Goal: Task Accomplishment & Management: Use online tool/utility

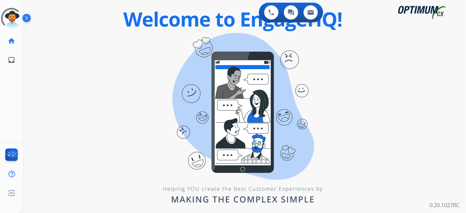
click at [170, 71] on div "0 Voice Interactions 0 Chat Interactions 0 Email Interactions swap_horiz Break …" at bounding box center [244, 106] width 443 height 213
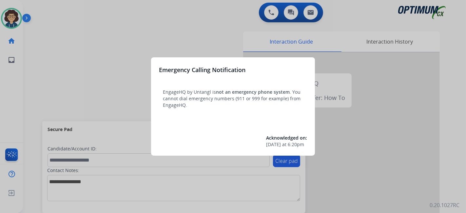
click at [42, 90] on div at bounding box center [233, 106] width 466 height 213
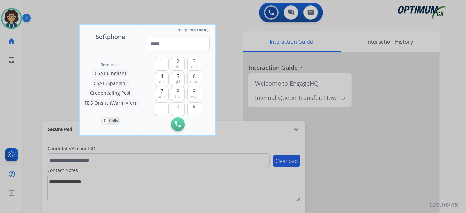
click at [42, 90] on div at bounding box center [233, 106] width 466 height 213
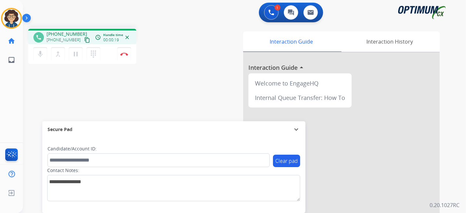
click at [84, 41] on mat-icon "content_copy" at bounding box center [87, 40] width 6 height 6
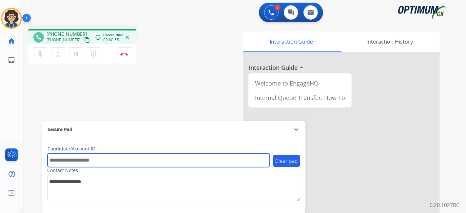
click at [92, 157] on input "text" at bounding box center [159, 160] width 222 height 14
paste input "*******"
type input "*******"
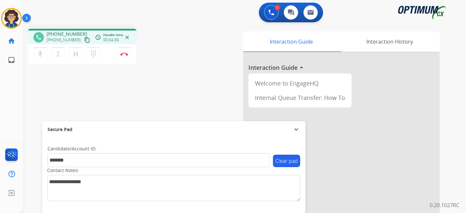
click at [191, 90] on div "phone +18045020091 +18045020091 content_copy access_time Call metrics Queue 00:…" at bounding box center [236, 160] width 427 height 273
click at [126, 55] on img at bounding box center [124, 53] width 8 height 3
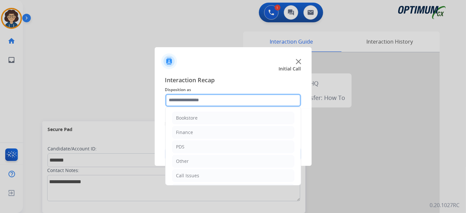
click at [220, 99] on input "text" at bounding box center [233, 100] width 136 height 13
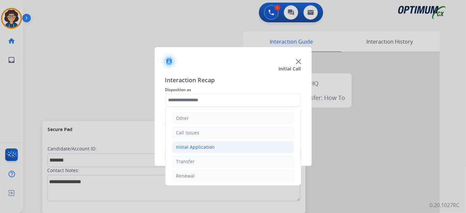
click at [231, 146] on li "Initial Application" at bounding box center [233, 147] width 122 height 12
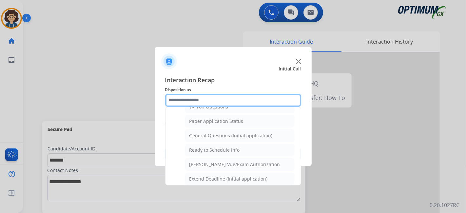
scroll to position [365, 0]
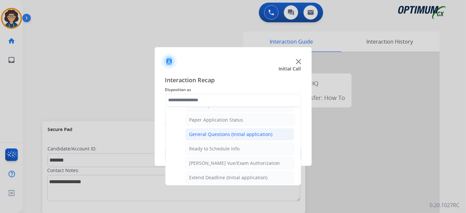
click at [256, 131] on div "General Questions (Initial application)" at bounding box center [230, 134] width 83 height 7
type input "**********"
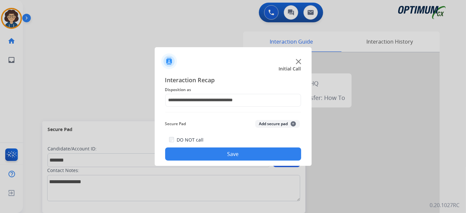
click at [279, 126] on button "Add secure pad +" at bounding box center [277, 124] width 45 height 8
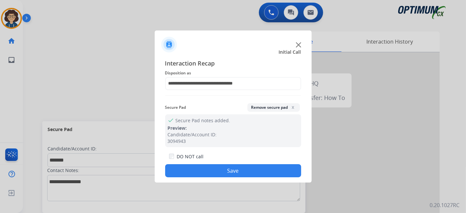
click at [245, 171] on button "Save" at bounding box center [233, 170] width 136 height 13
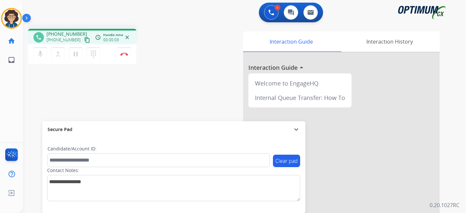
click at [84, 41] on mat-icon "content_copy" at bounding box center [87, 40] width 6 height 6
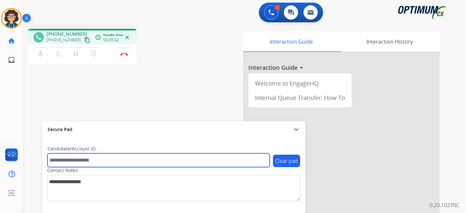
click at [89, 161] on input "text" at bounding box center [159, 160] width 222 height 14
paste input "*******"
type input "*******"
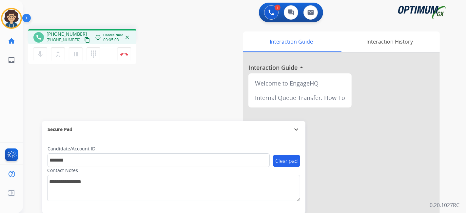
click at [132, 114] on div "phone +12024910674 +12024910674 content_copy access_time Call metrics Queue 00:…" at bounding box center [236, 160] width 427 height 273
click at [77, 54] on mat-icon "pause" at bounding box center [76, 54] width 8 height 8
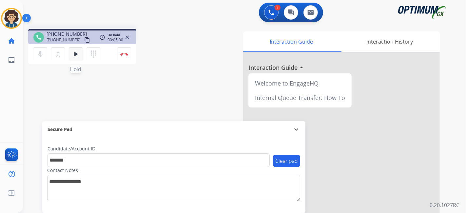
click at [77, 55] on mat-icon "play_arrow" at bounding box center [76, 54] width 8 height 8
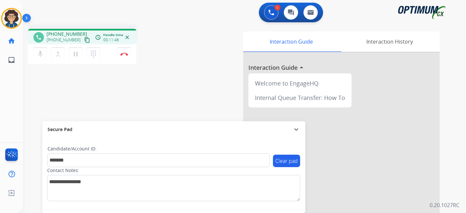
click at [187, 70] on div "phone +12024910674 +12024910674 content_copy access_time Call metrics Queue 00:…" at bounding box center [236, 160] width 427 height 273
click at [199, 55] on div "Interaction Guide Interaction History Interaction Guide arrow_drop_up Welcome t…" at bounding box center [318, 163] width 244 height 265
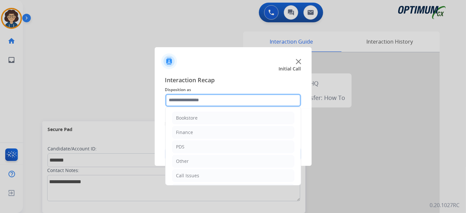
click at [208, 96] on input "text" at bounding box center [233, 100] width 136 height 13
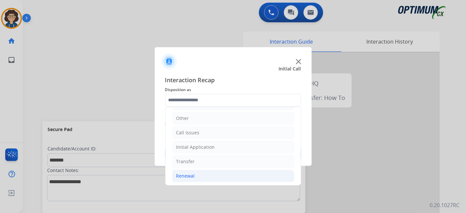
click at [222, 172] on li "Renewal" at bounding box center [233, 176] width 122 height 12
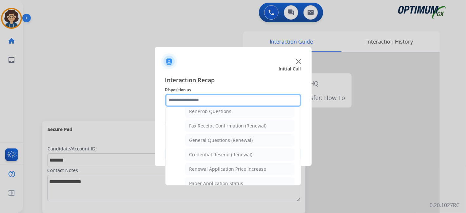
scroll to position [171, 0]
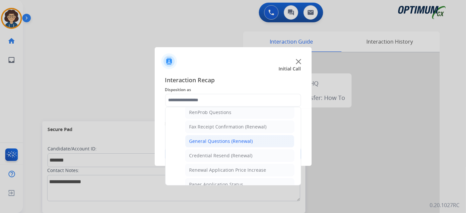
click at [256, 143] on li "General Questions (Renewal)" at bounding box center [239, 141] width 109 height 12
type input "**********"
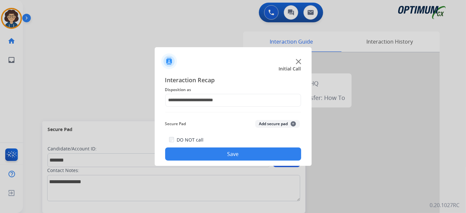
click at [278, 120] on button "Add secure pad +" at bounding box center [277, 124] width 45 height 8
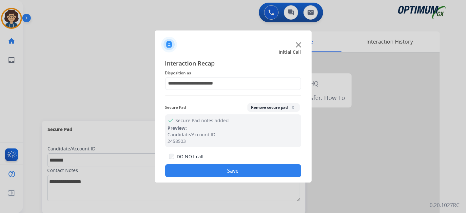
click at [219, 173] on button "Save" at bounding box center [233, 170] width 136 height 13
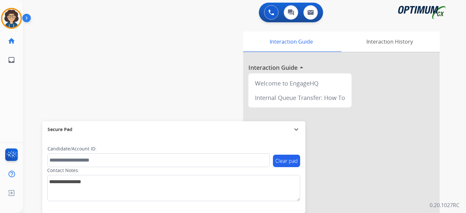
click at [455, 160] on div "0 Voice Interactions 0 Chat Interactions 0 Email Interactions swap_horiz Break …" at bounding box center [244, 106] width 443 height 213
click at [14, 23] on img at bounding box center [11, 18] width 18 height 18
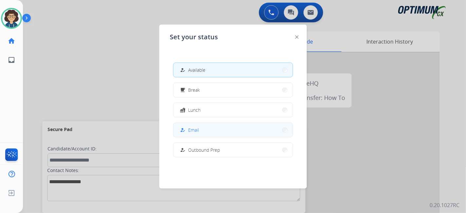
click at [183, 129] on mat-icon "how_to_reg" at bounding box center [183, 130] width 6 height 6
